Goal: Check status

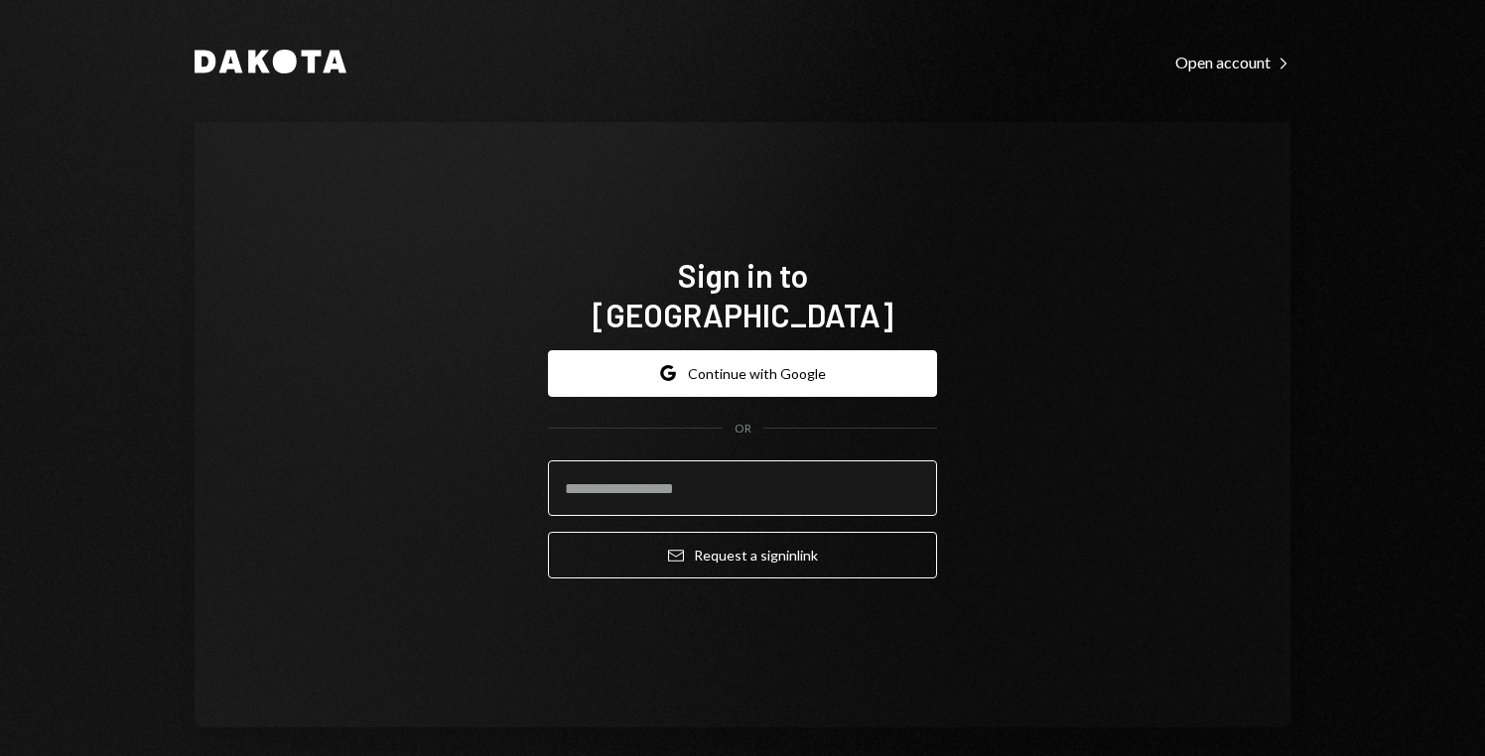
click at [688, 460] on input "email" at bounding box center [742, 488] width 389 height 56
type input "**********"
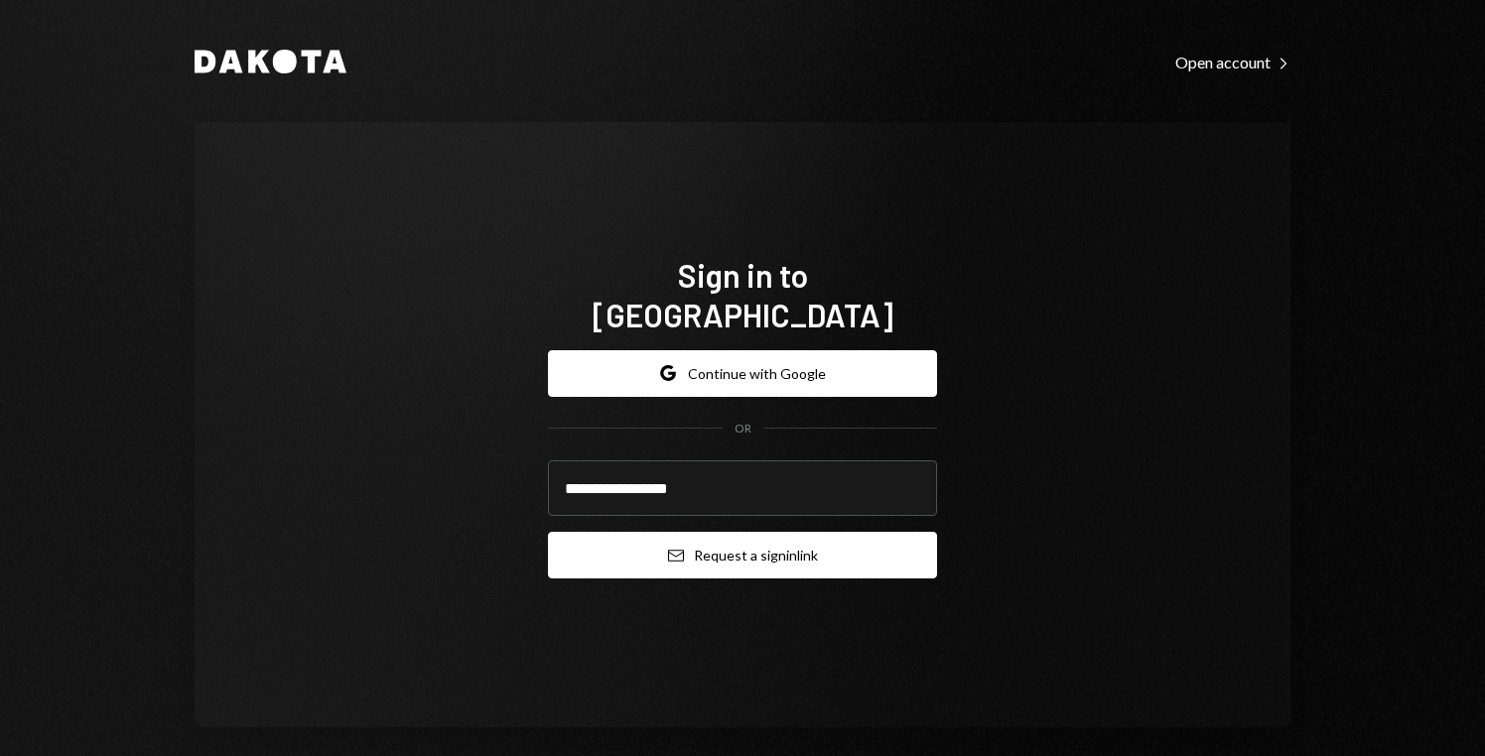
click at [719, 532] on button "Email Request a sign in link" at bounding box center [742, 555] width 389 height 47
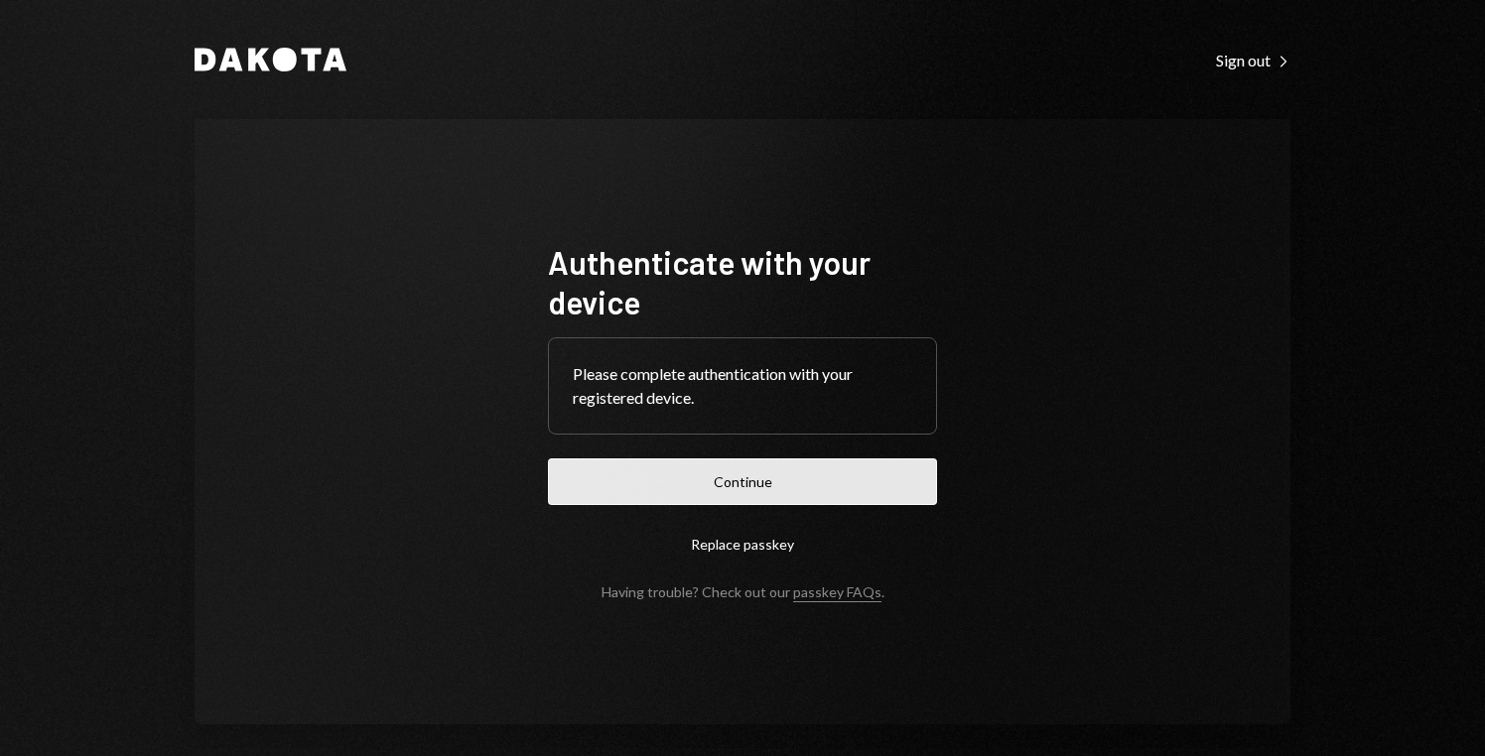
click at [797, 488] on button "Continue" at bounding box center [742, 481] width 389 height 47
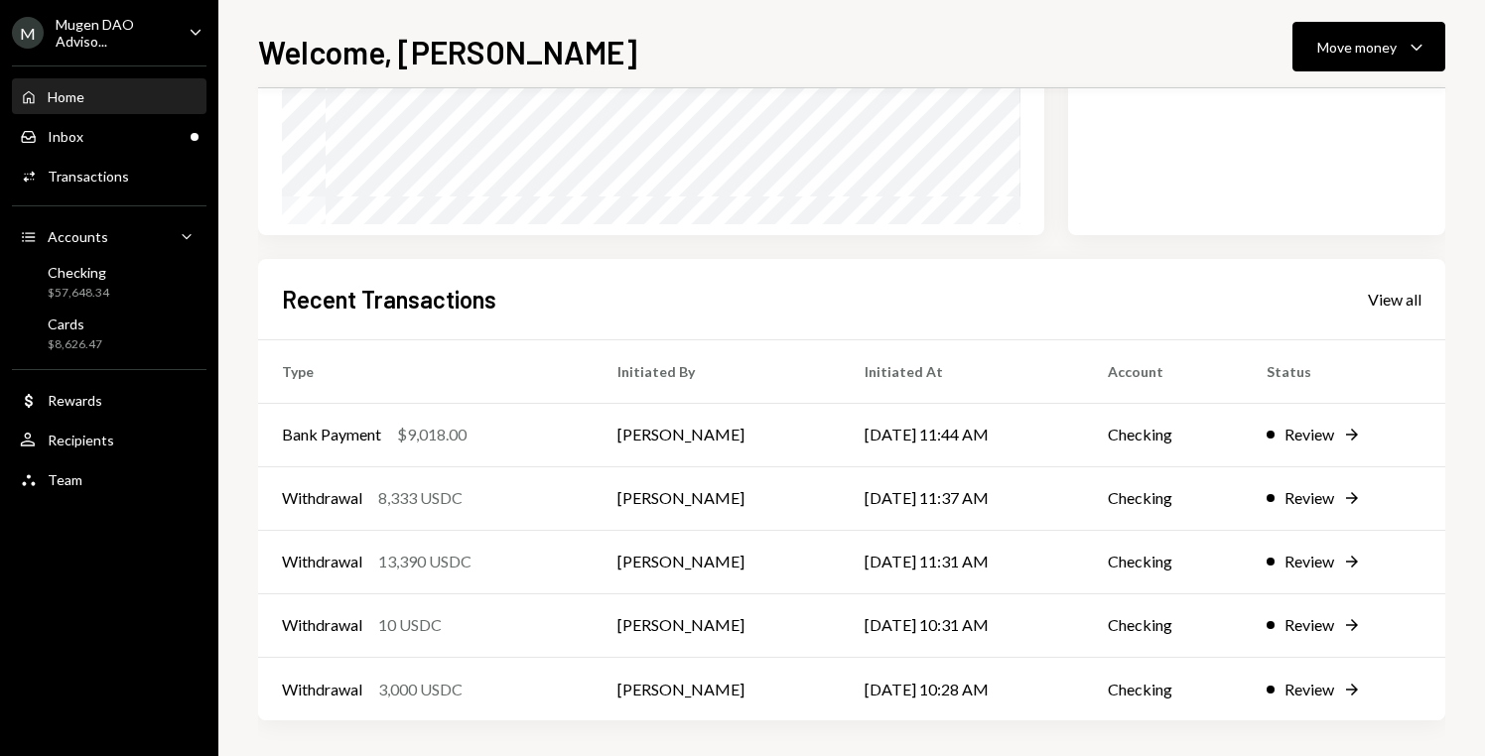
scroll to position [345, 0]
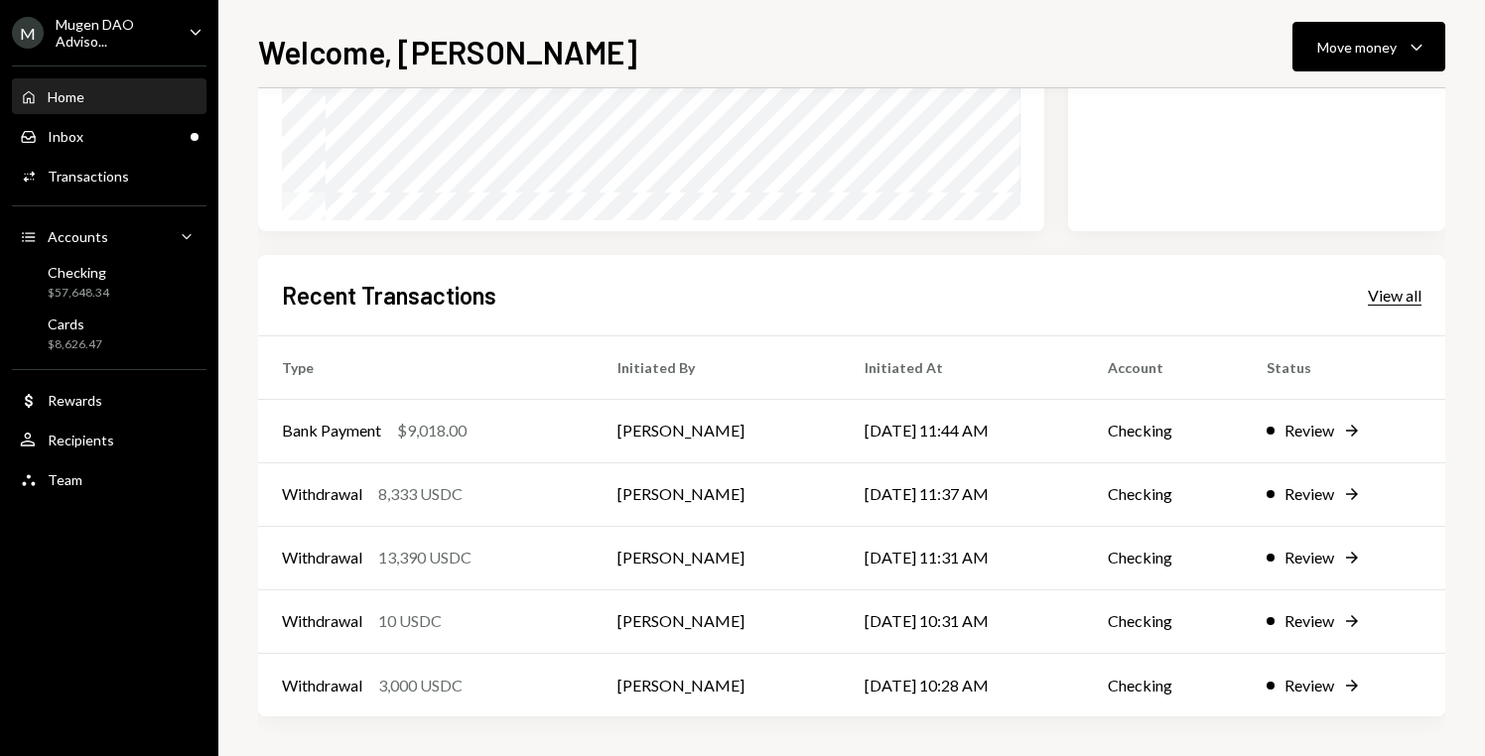
click at [1383, 295] on div "View all" at bounding box center [1394, 296] width 54 height 20
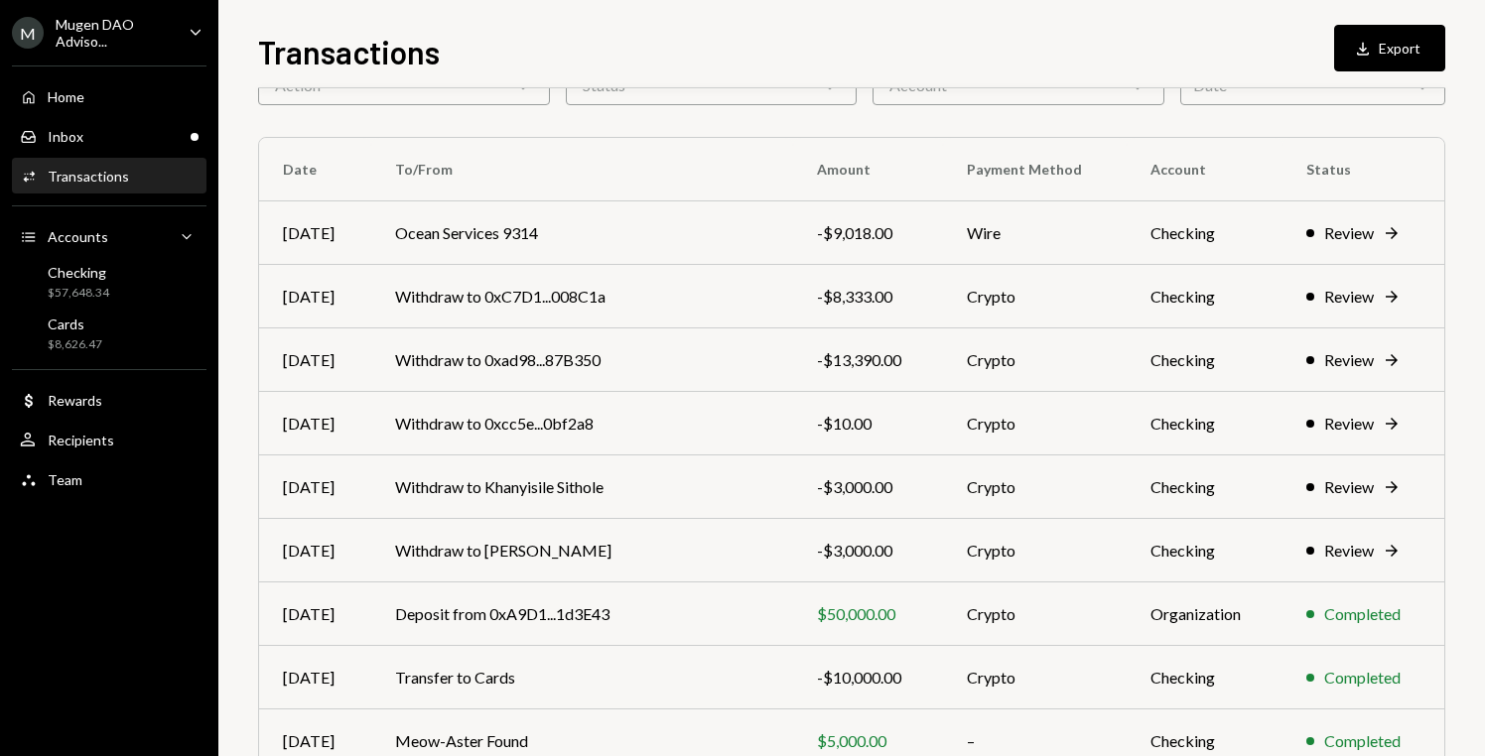
scroll to position [119, 0]
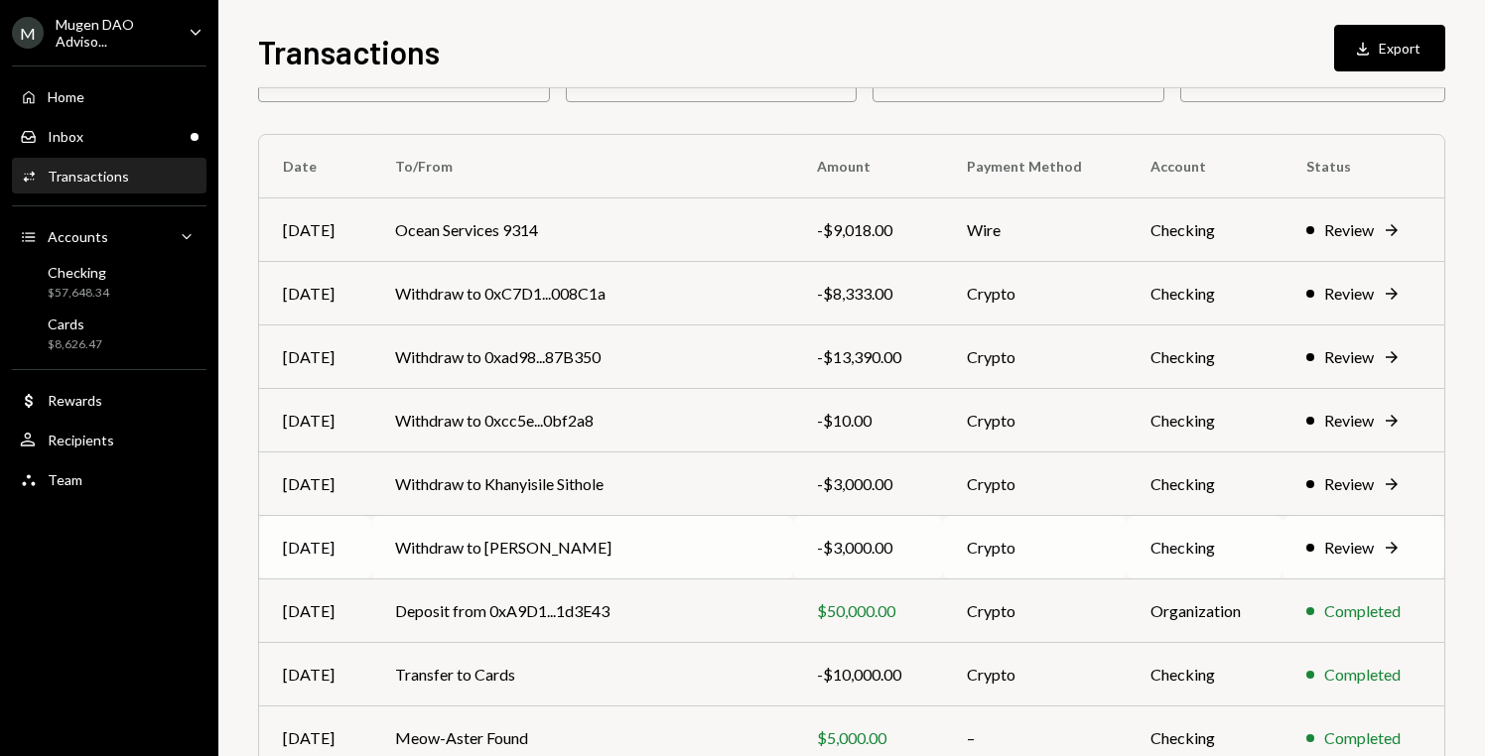
click at [1324, 553] on div "Review" at bounding box center [1349, 548] width 50 height 24
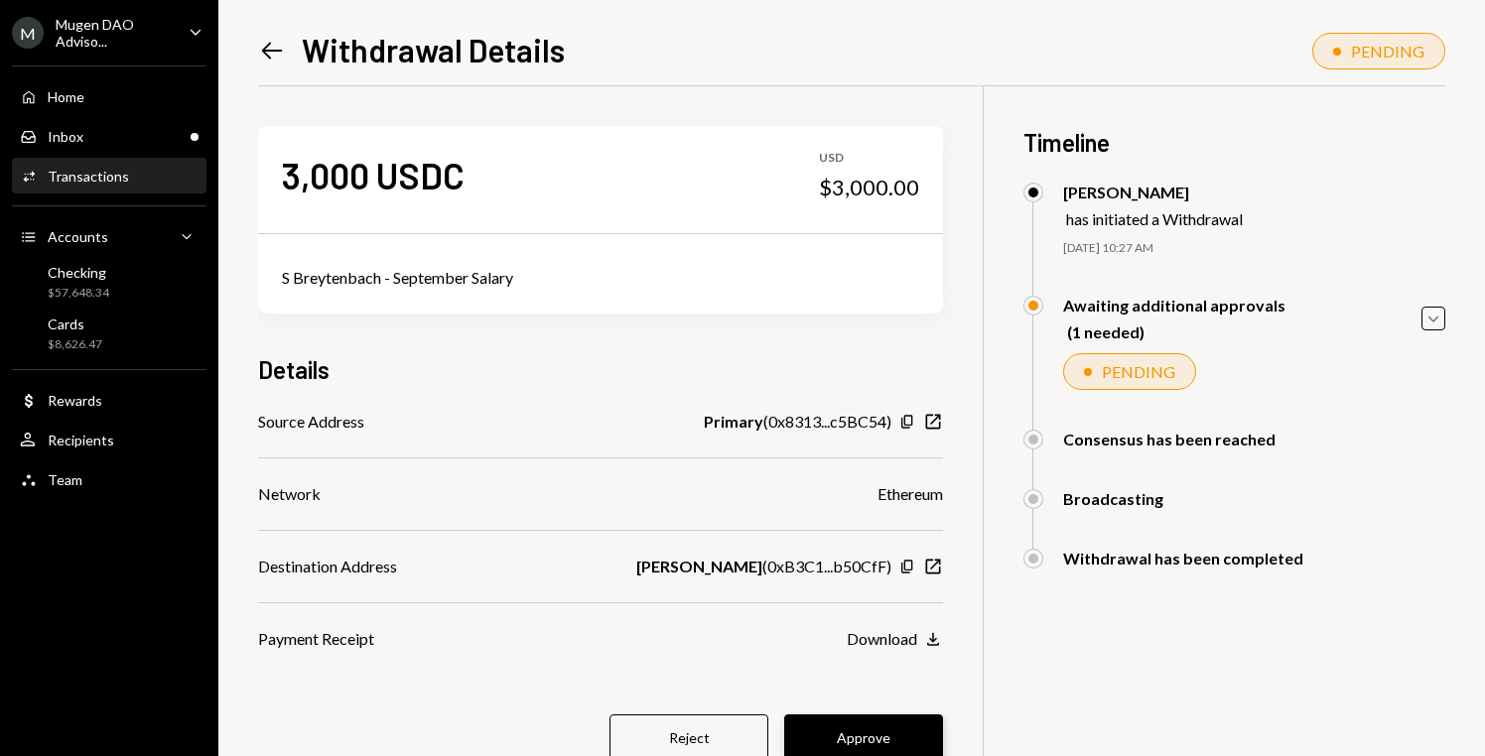
click at [854, 723] on button "Approve" at bounding box center [863, 737] width 159 height 47
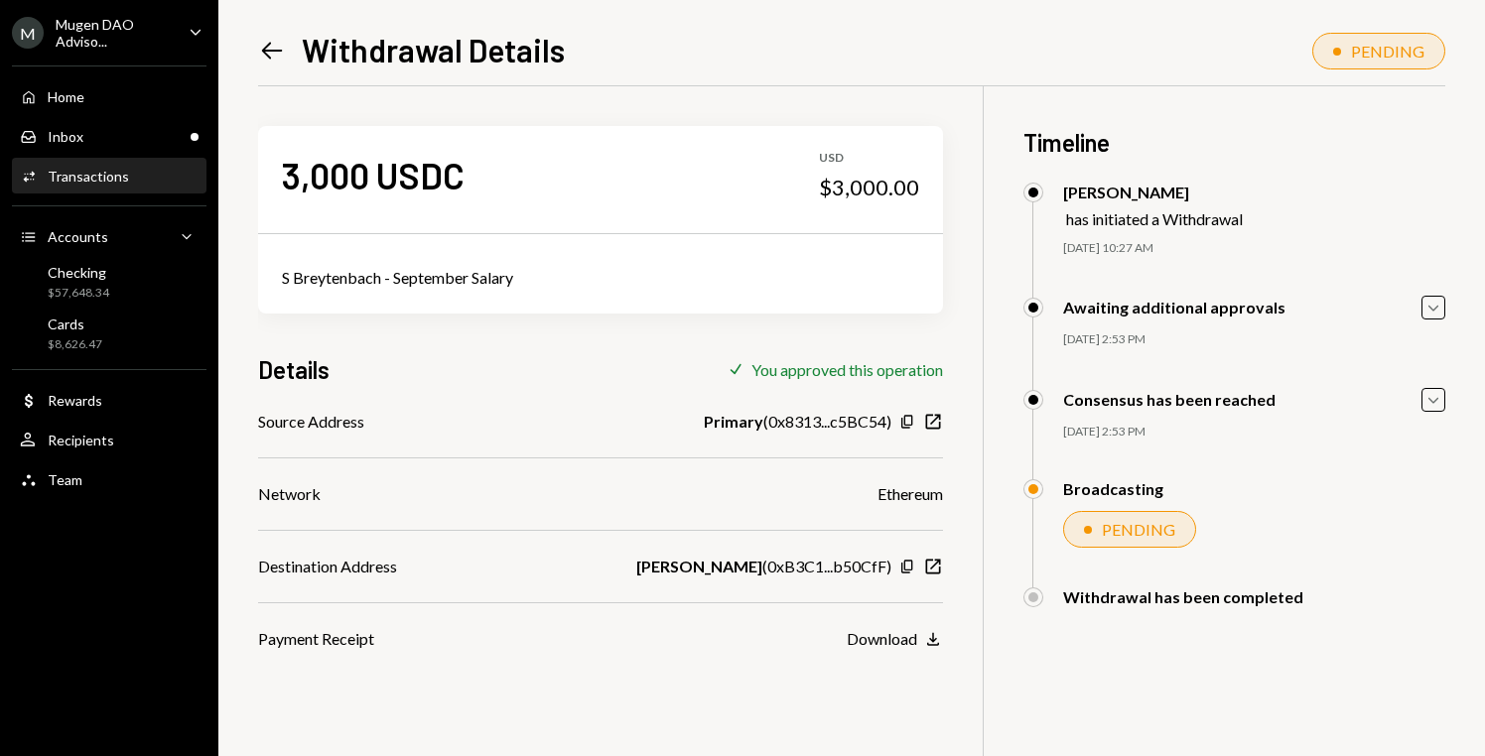
click at [254, 71] on div "Left Arrow Withdrawal Details PENDING 3,000 USDC USD $3,000.00 S Breytenbach - …" at bounding box center [851, 378] width 1266 height 756
click at [272, 26] on div "Left Arrow Withdrawal Details PENDING 3,000 USDC USD $3,000.00 S Breytenbach - …" at bounding box center [851, 378] width 1266 height 756
click at [279, 63] on icon "Left Arrow" at bounding box center [272, 51] width 28 height 28
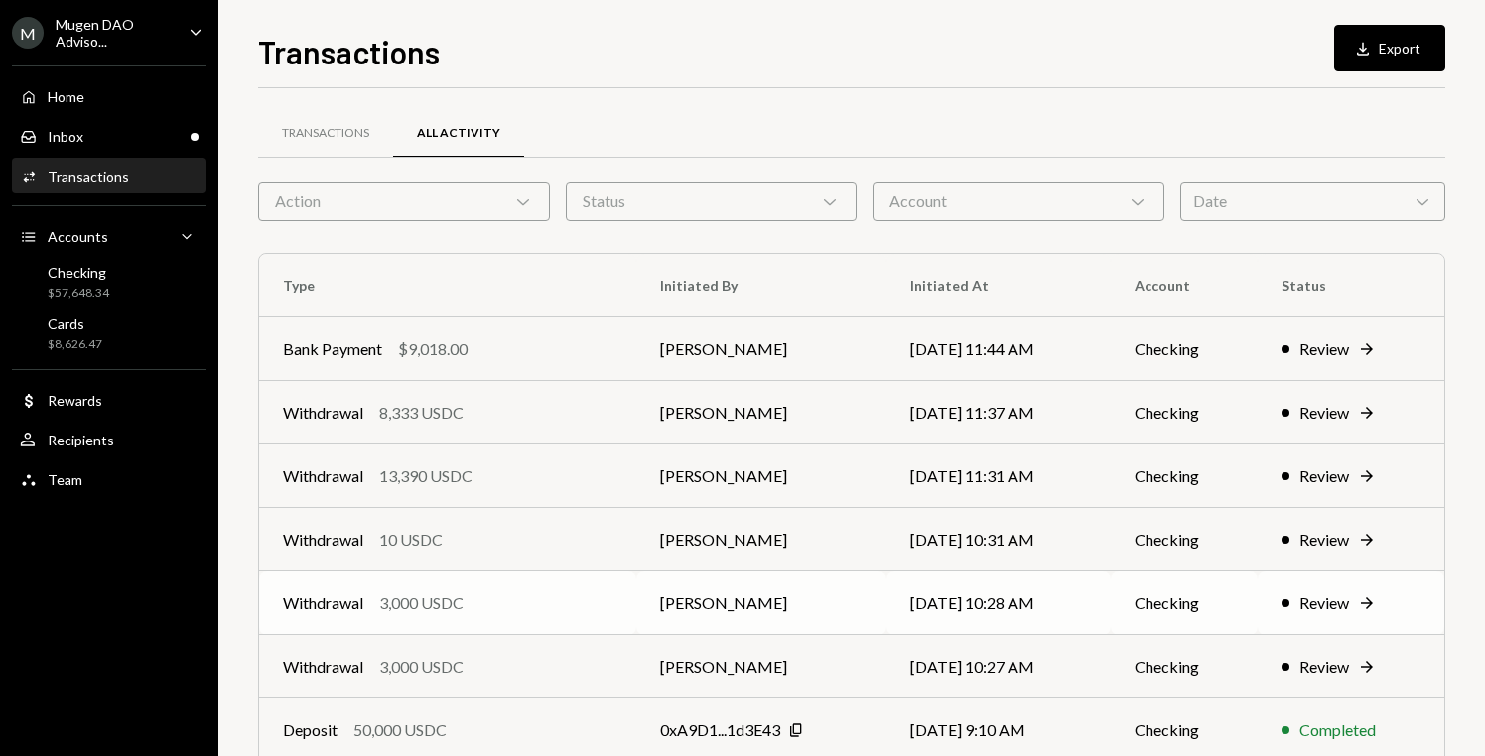
click at [1335, 603] on div "Review" at bounding box center [1324, 603] width 50 height 24
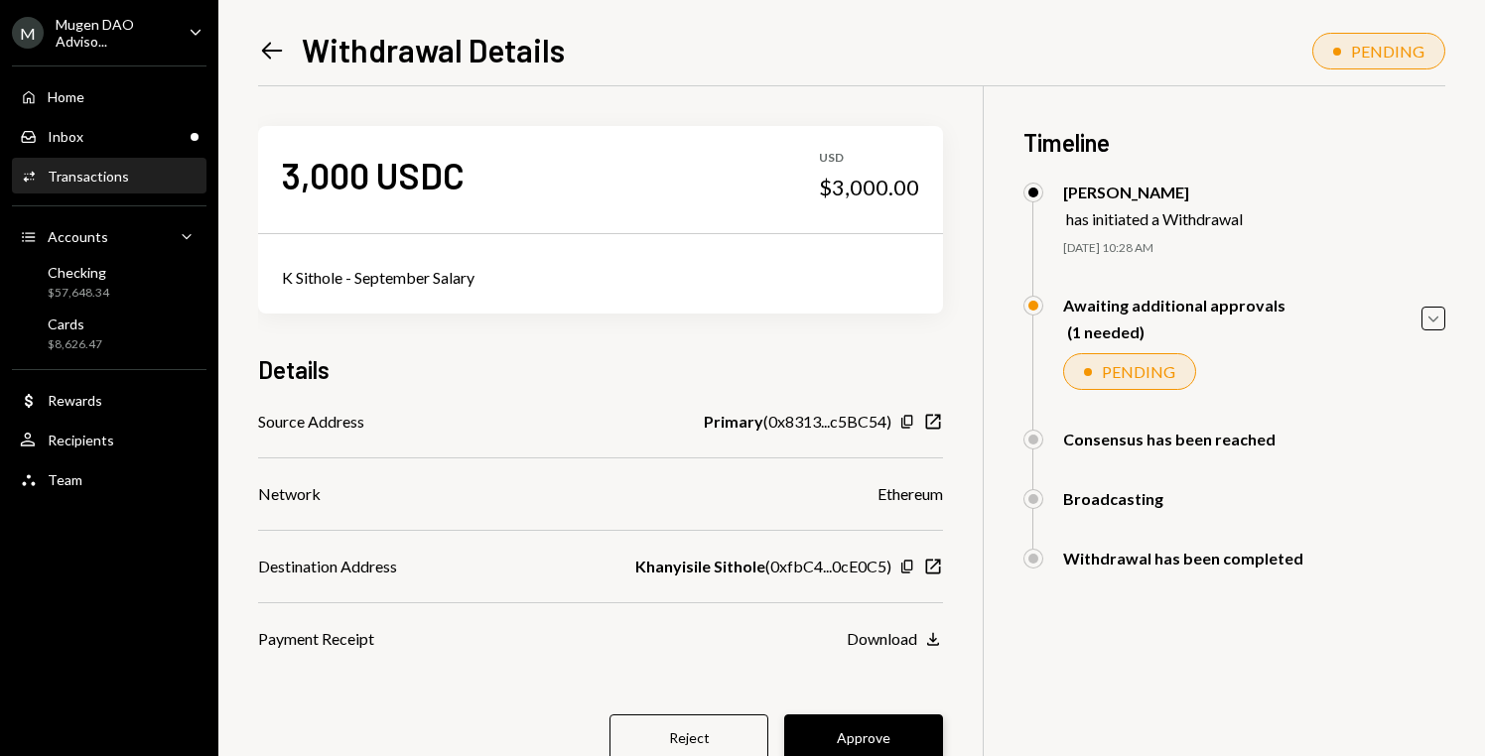
click at [889, 719] on button "Approve" at bounding box center [863, 737] width 159 height 47
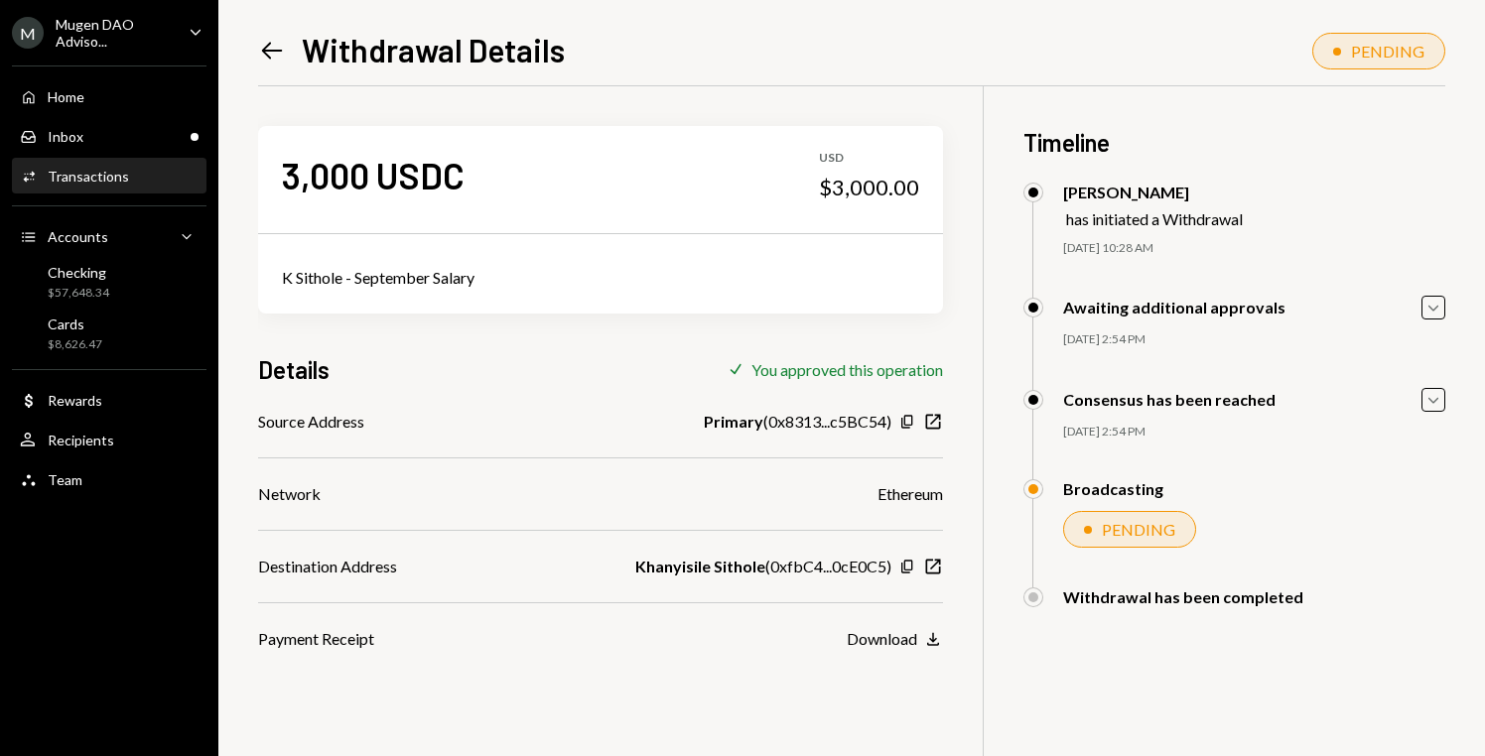
click at [283, 65] on div "Left Arrow Withdrawal Details" at bounding box center [411, 50] width 307 height 40
click at [267, 40] on icon "Left Arrow" at bounding box center [272, 51] width 28 height 28
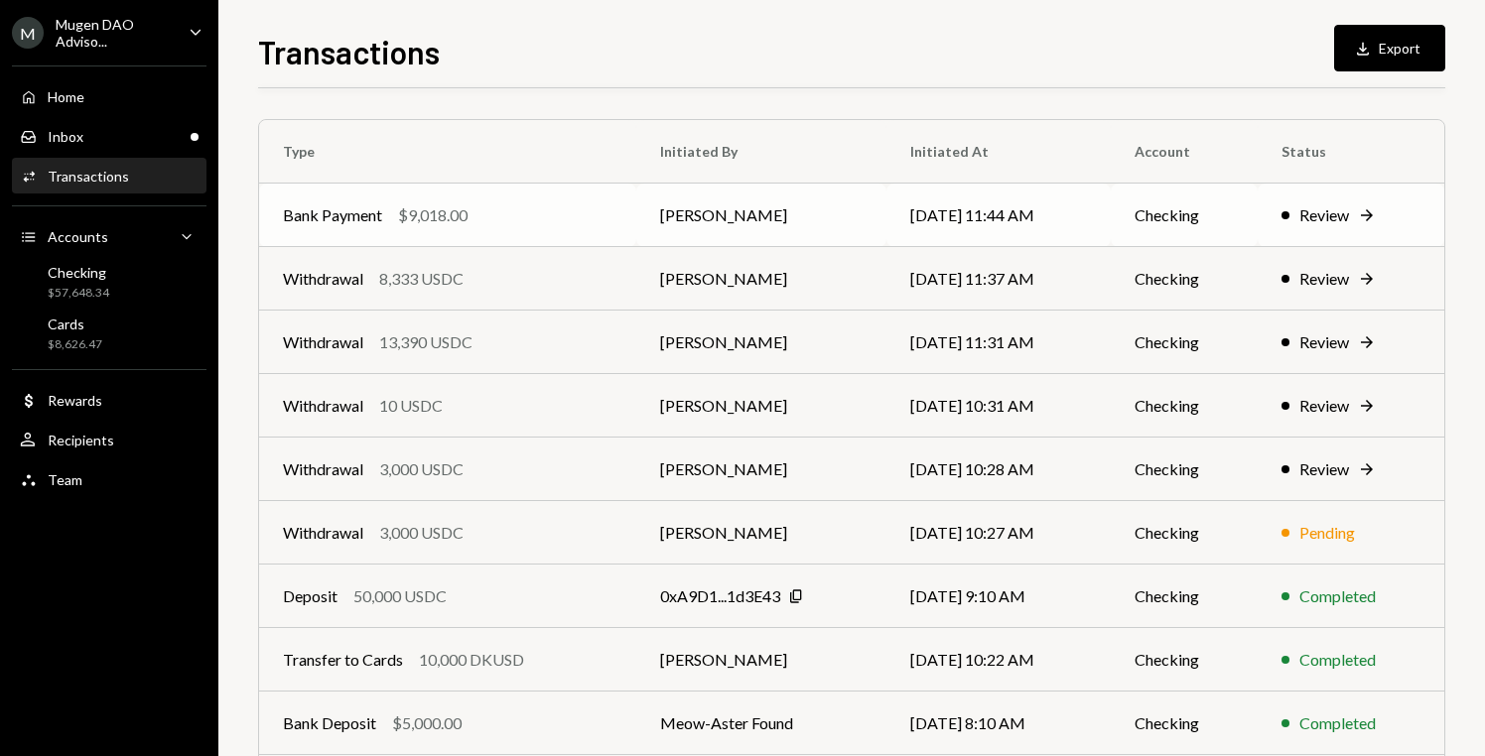
scroll to position [137, 0]
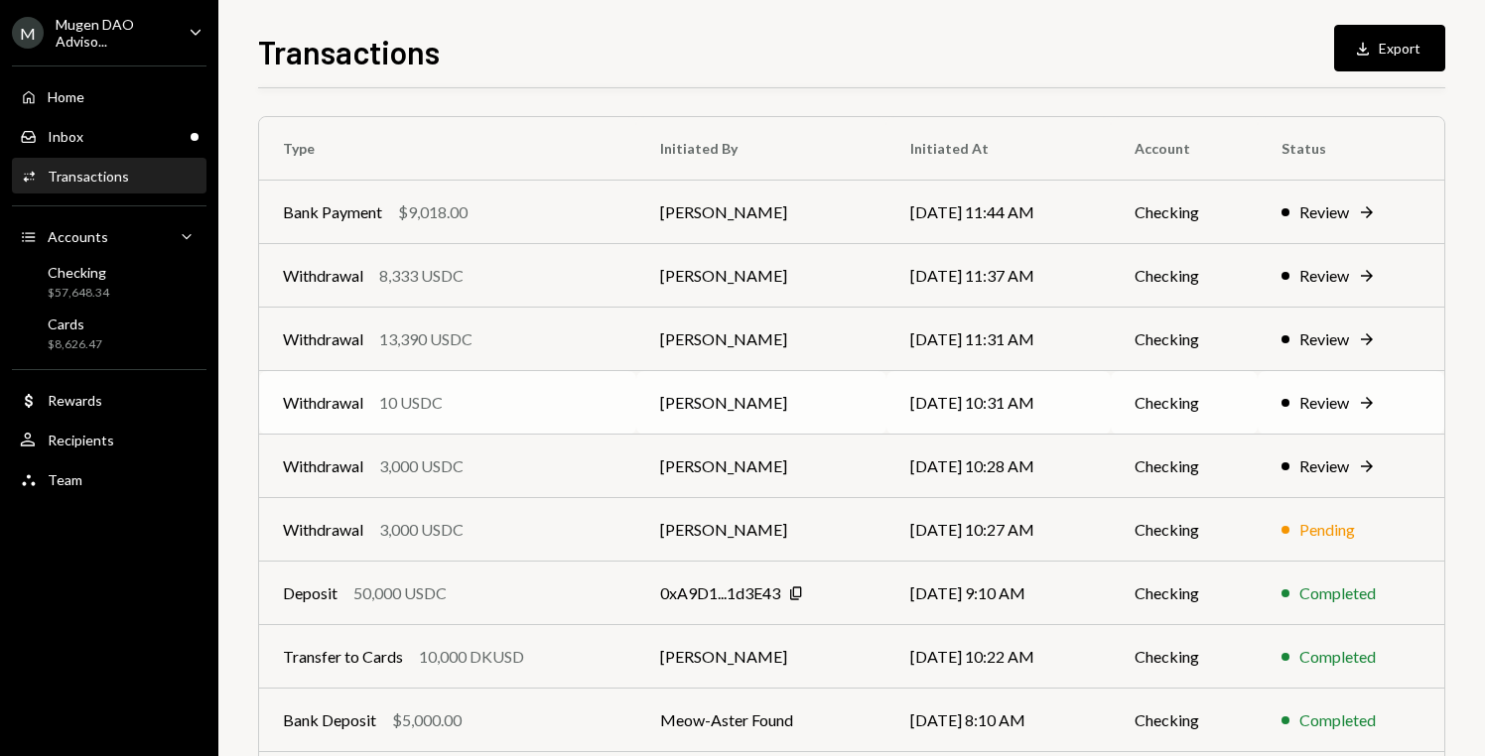
click at [1194, 414] on td "Checking" at bounding box center [1183, 403] width 147 height 64
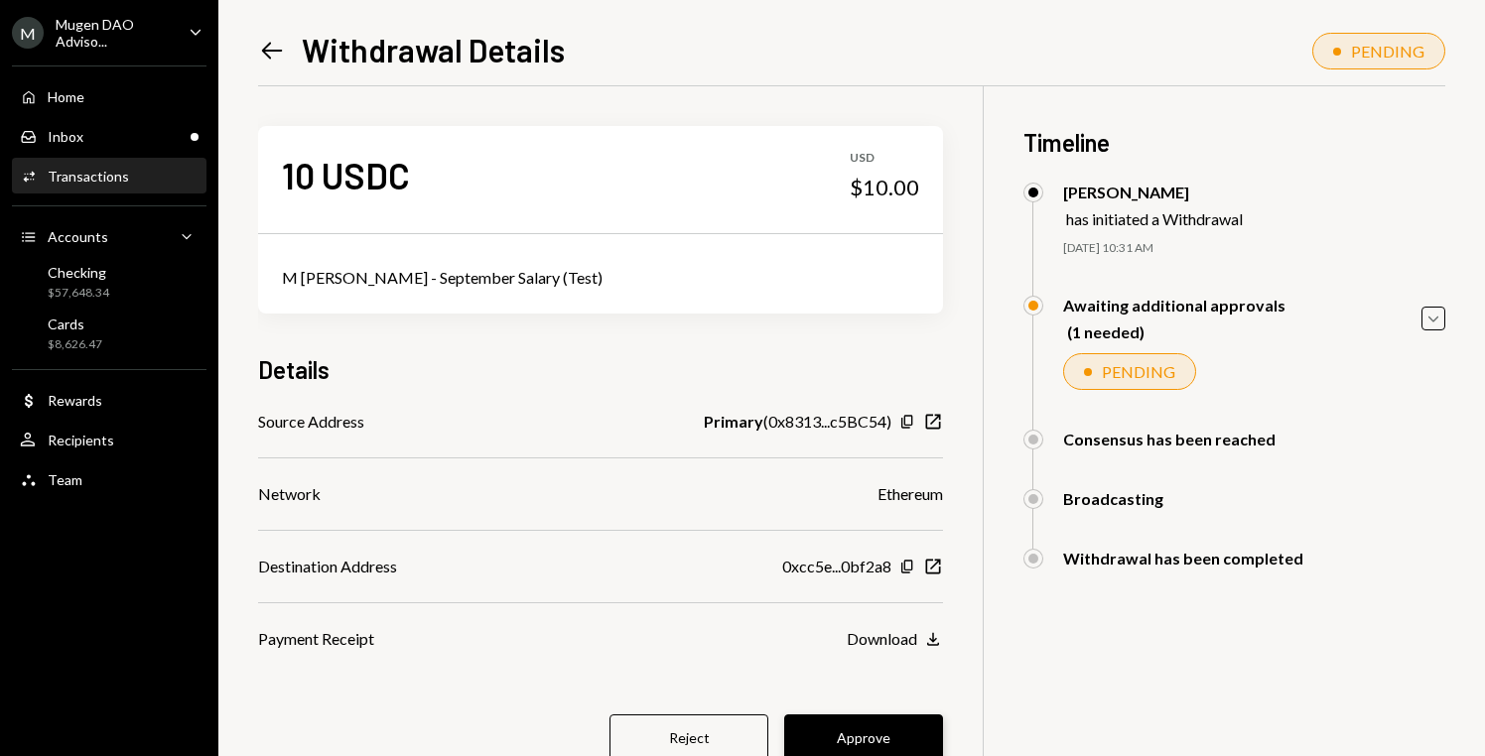
click at [884, 742] on button "Approve" at bounding box center [863, 737] width 159 height 47
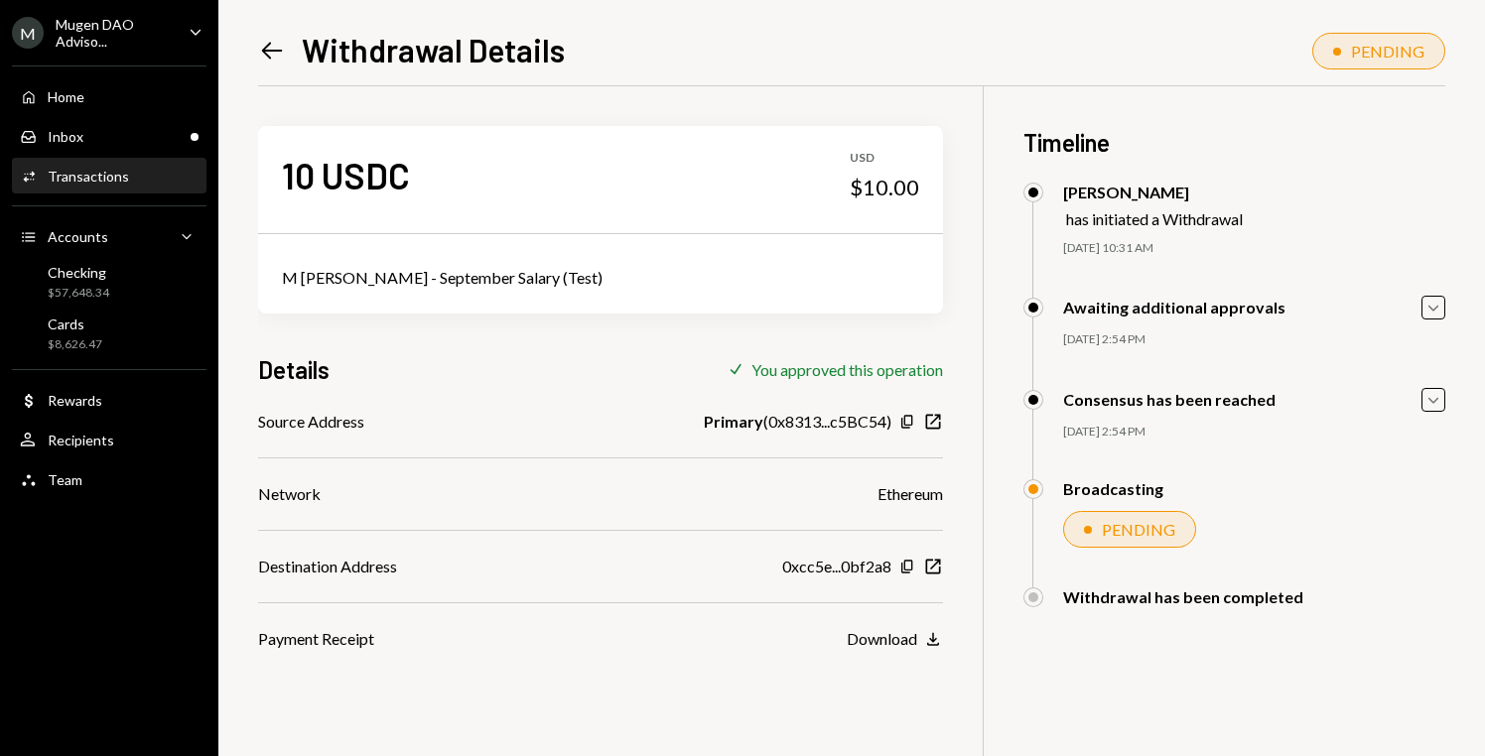
click at [274, 42] on icon "Left Arrow" at bounding box center [272, 51] width 28 height 28
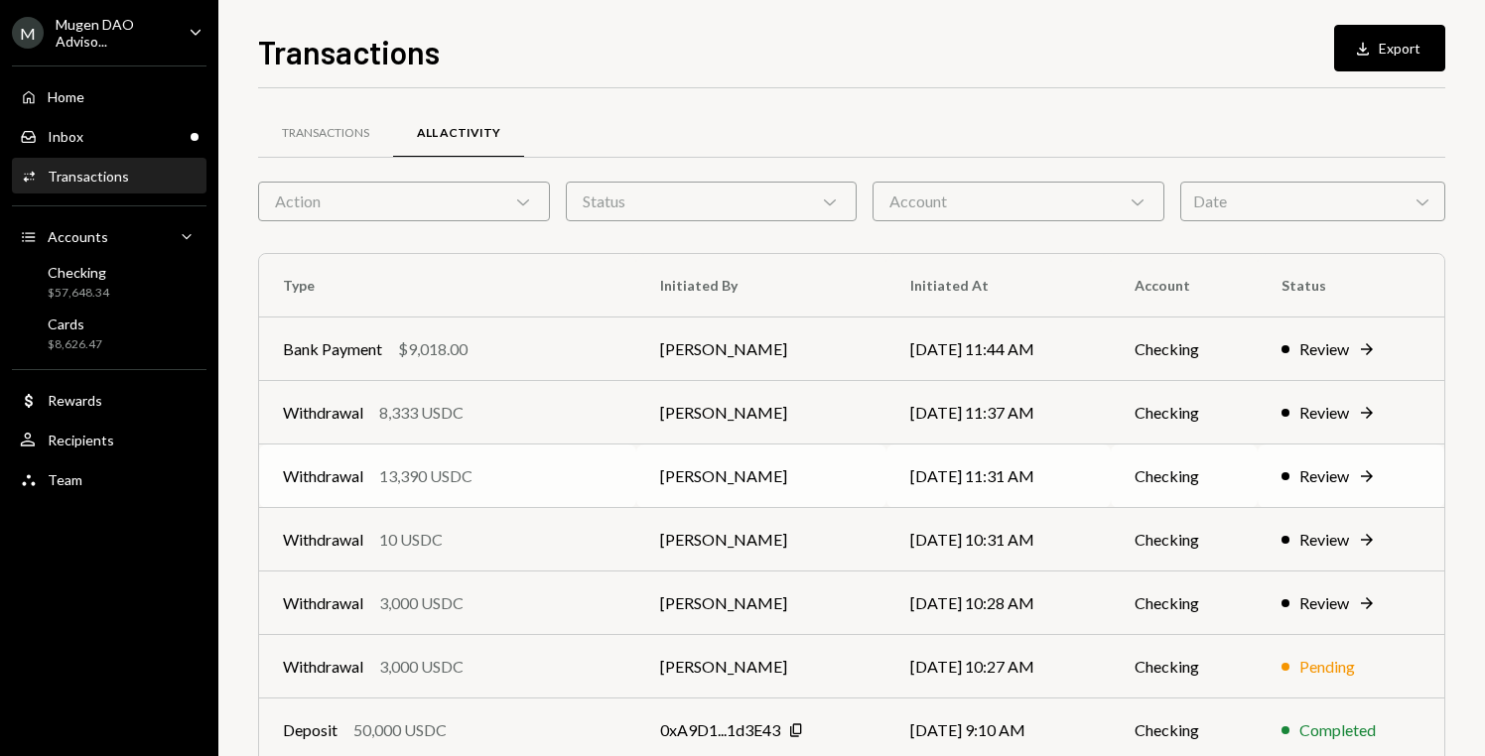
click at [1253, 472] on td "Checking" at bounding box center [1183, 477] width 147 height 64
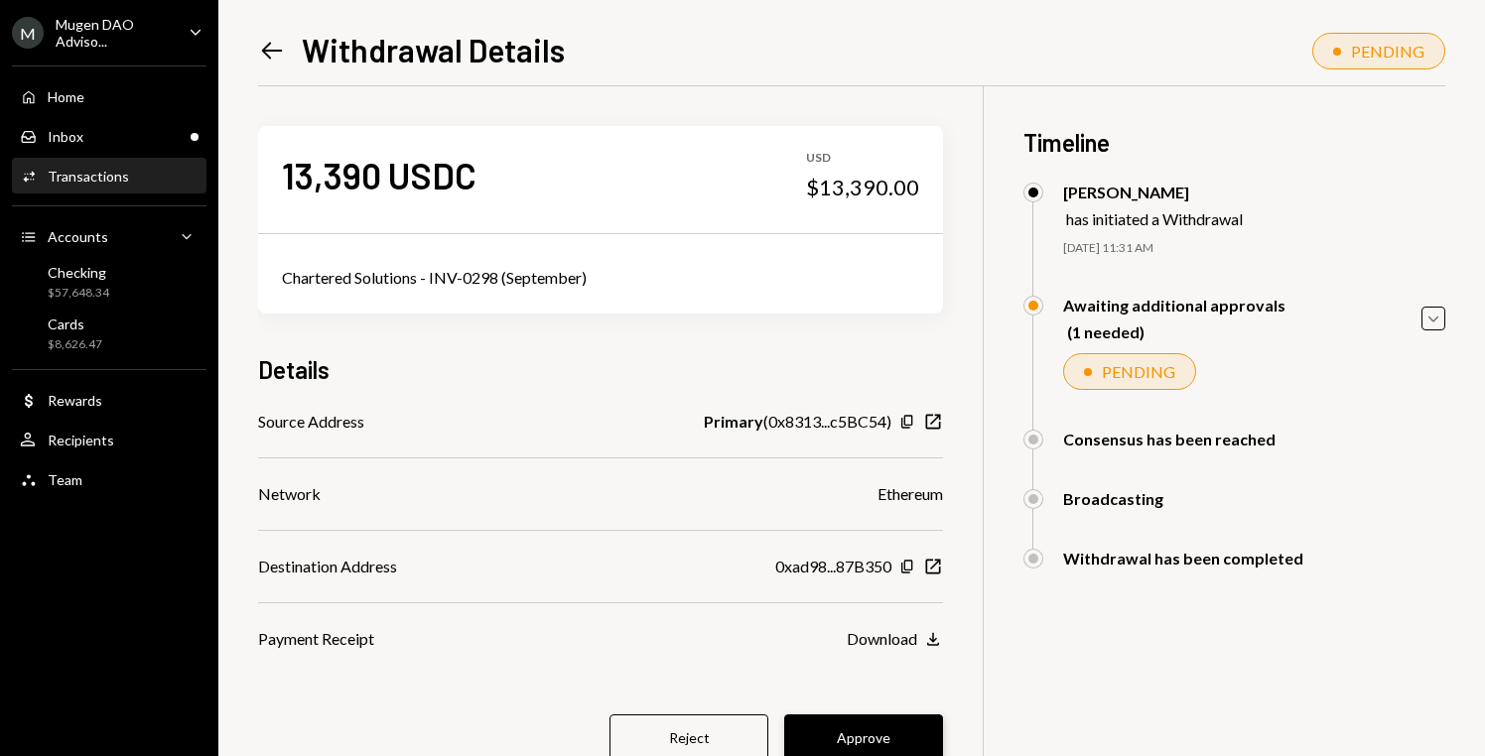
click at [891, 735] on button "Approve" at bounding box center [863, 737] width 159 height 47
click at [887, 735] on button "Approve" at bounding box center [863, 737] width 159 height 47
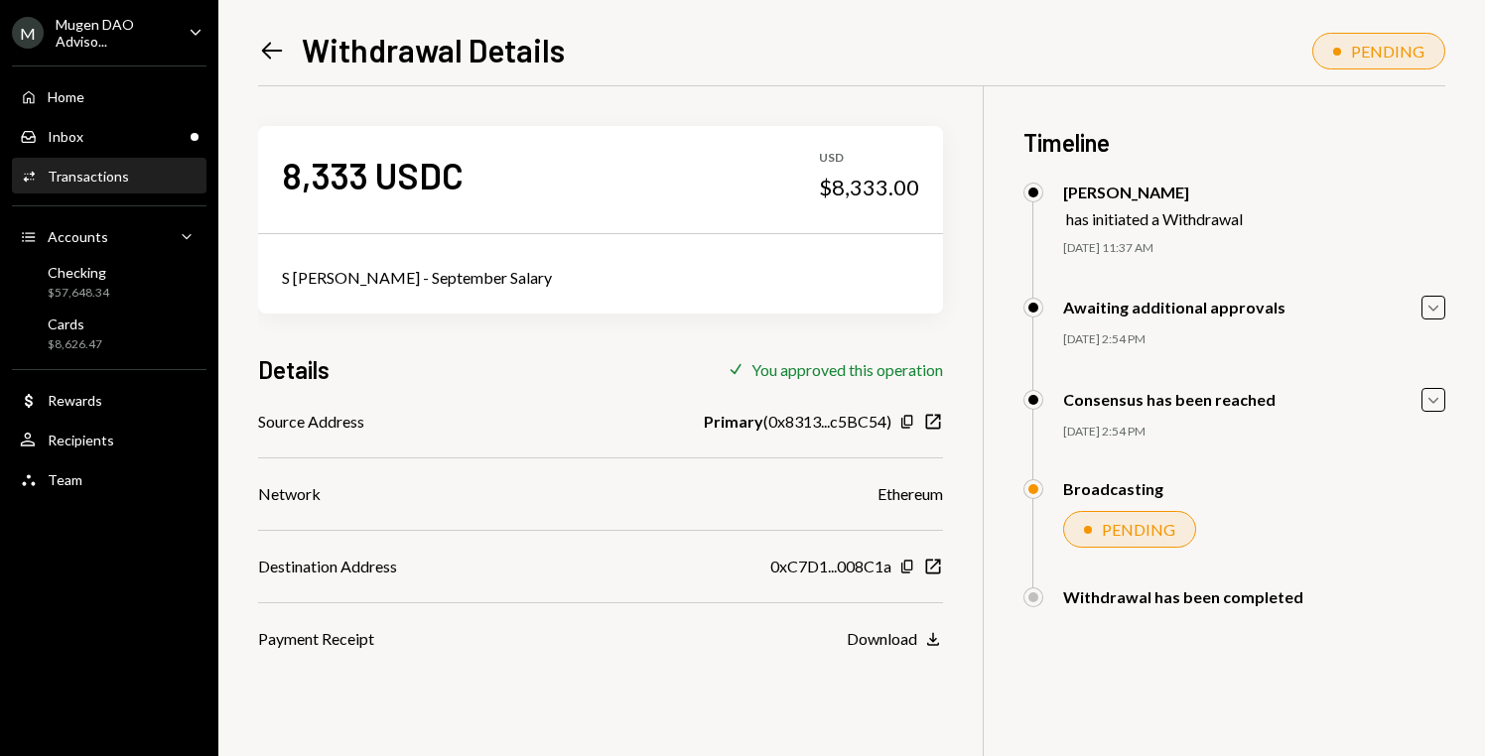
click at [271, 57] on icon "Left Arrow" at bounding box center [272, 51] width 28 height 28
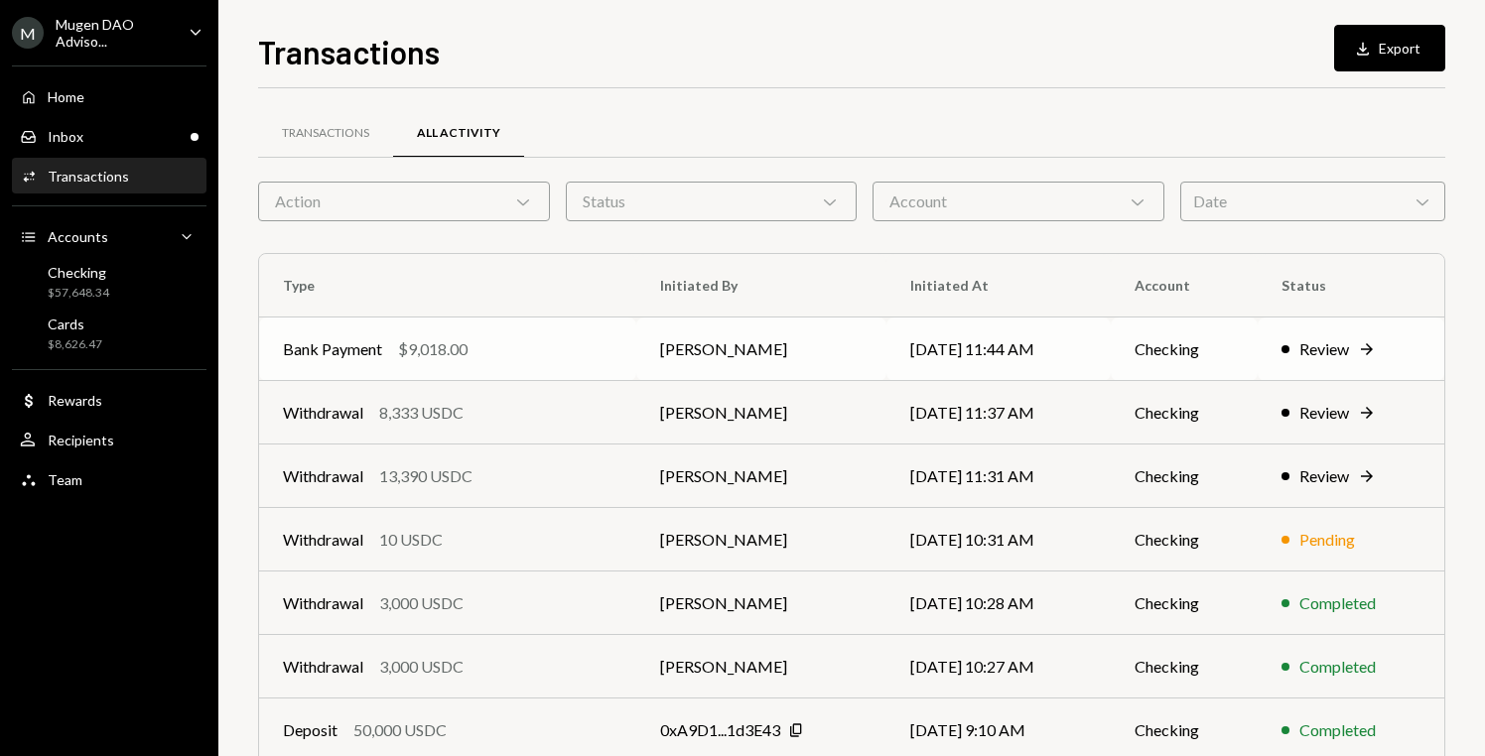
click at [1329, 351] on div "Review" at bounding box center [1324, 349] width 50 height 24
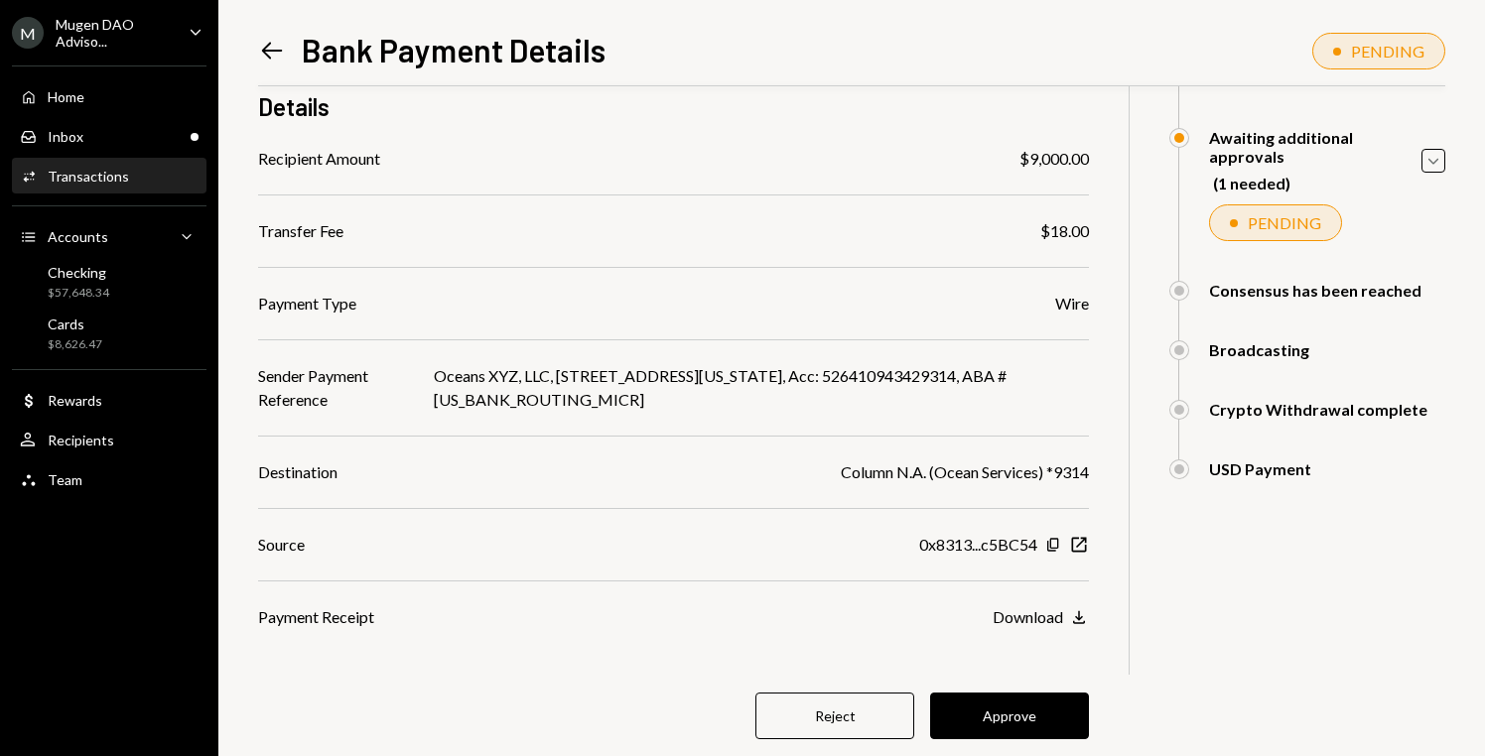
scroll to position [174, 0]
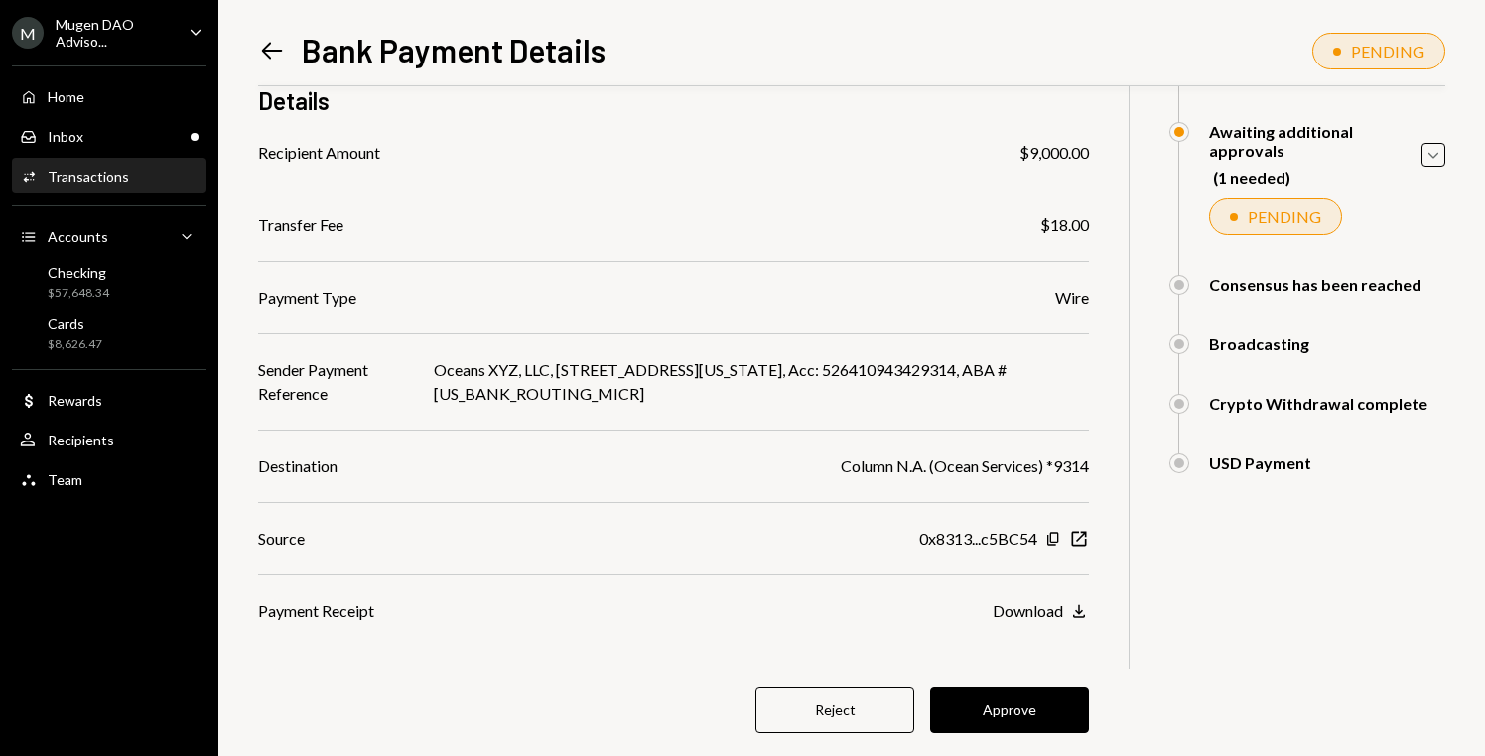
click at [1002, 685] on div "$ 9,018.00 9,018 USDC Details Recipient Amount $9,000.00 Transfer Fee $18.00 Pa…" at bounding box center [673, 355] width 831 height 884
click at [1009, 705] on button "Approve" at bounding box center [1009, 710] width 159 height 47
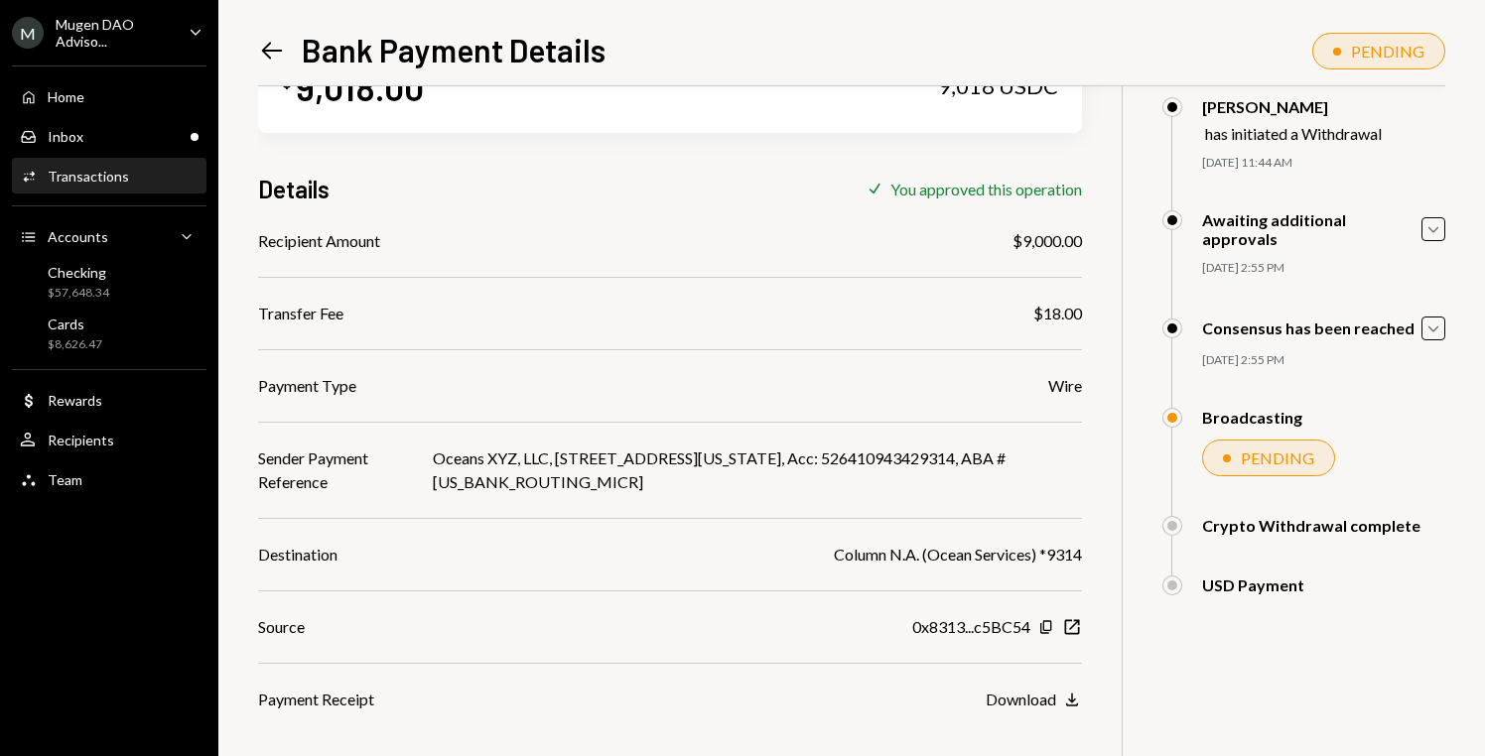
click at [277, 37] on icon "Left Arrow" at bounding box center [272, 51] width 28 height 28
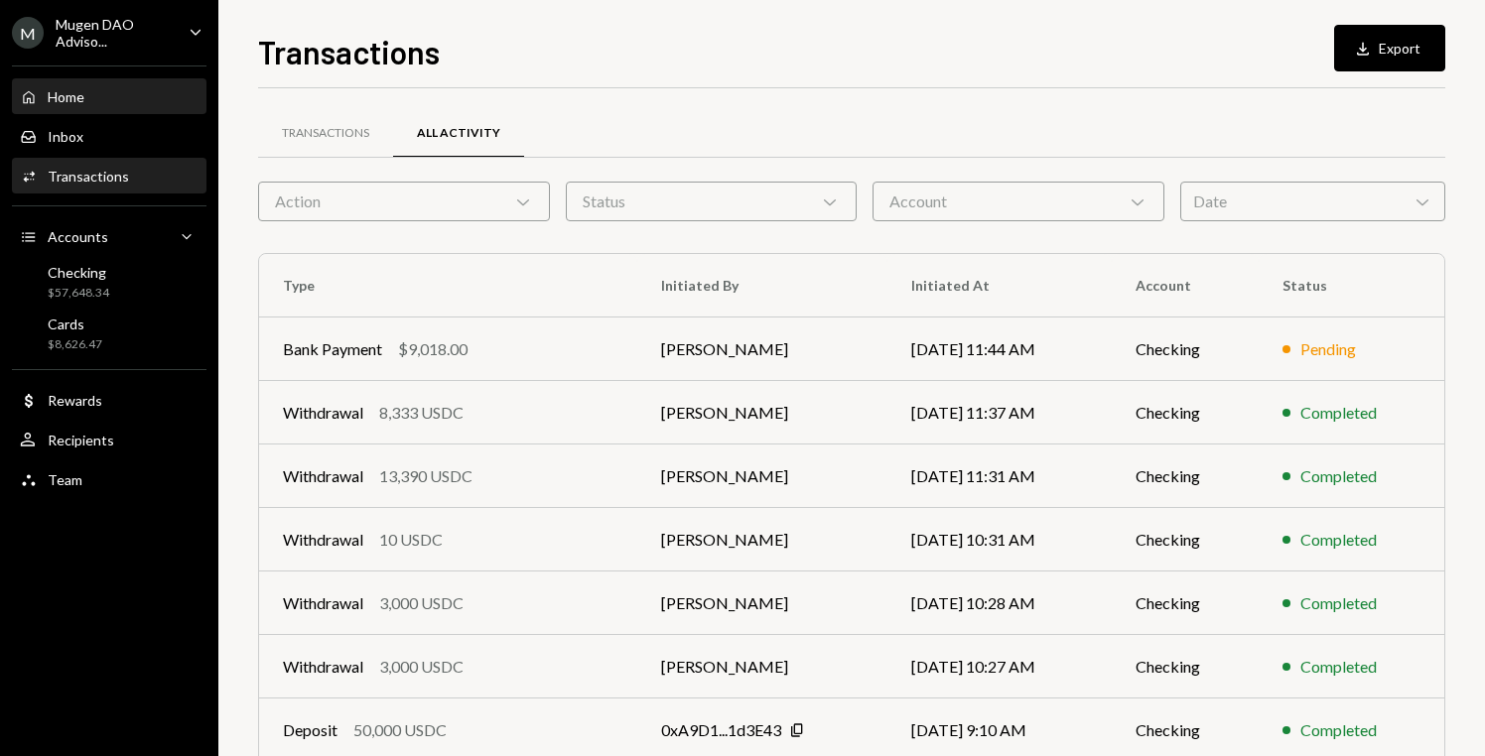
click at [99, 95] on div "Home Home" at bounding box center [109, 97] width 179 height 18
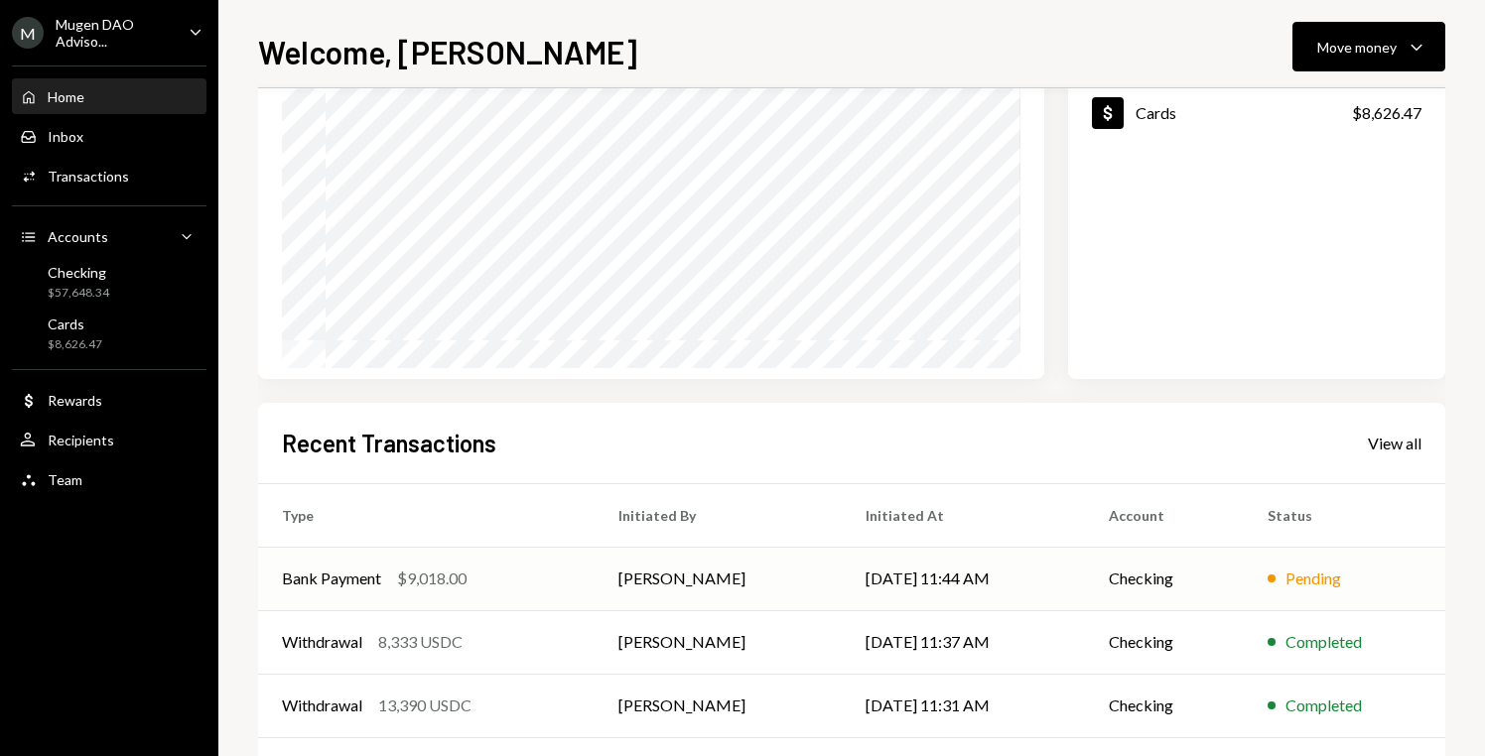
scroll to position [207, 0]
